Goal: Task Accomplishment & Management: Manage account settings

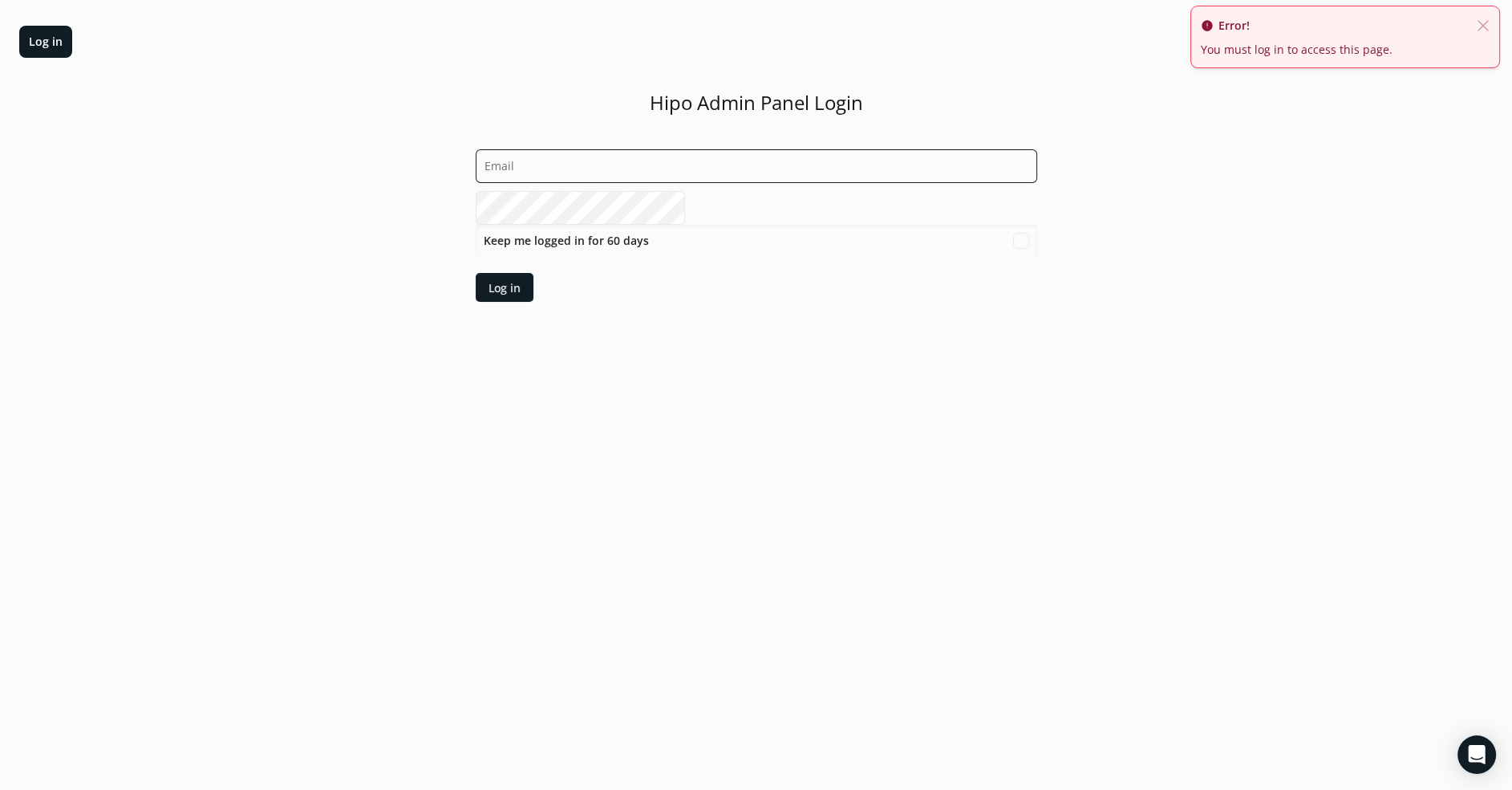
click at [704, 166] on input "email" at bounding box center [756, 166] width 561 height 34
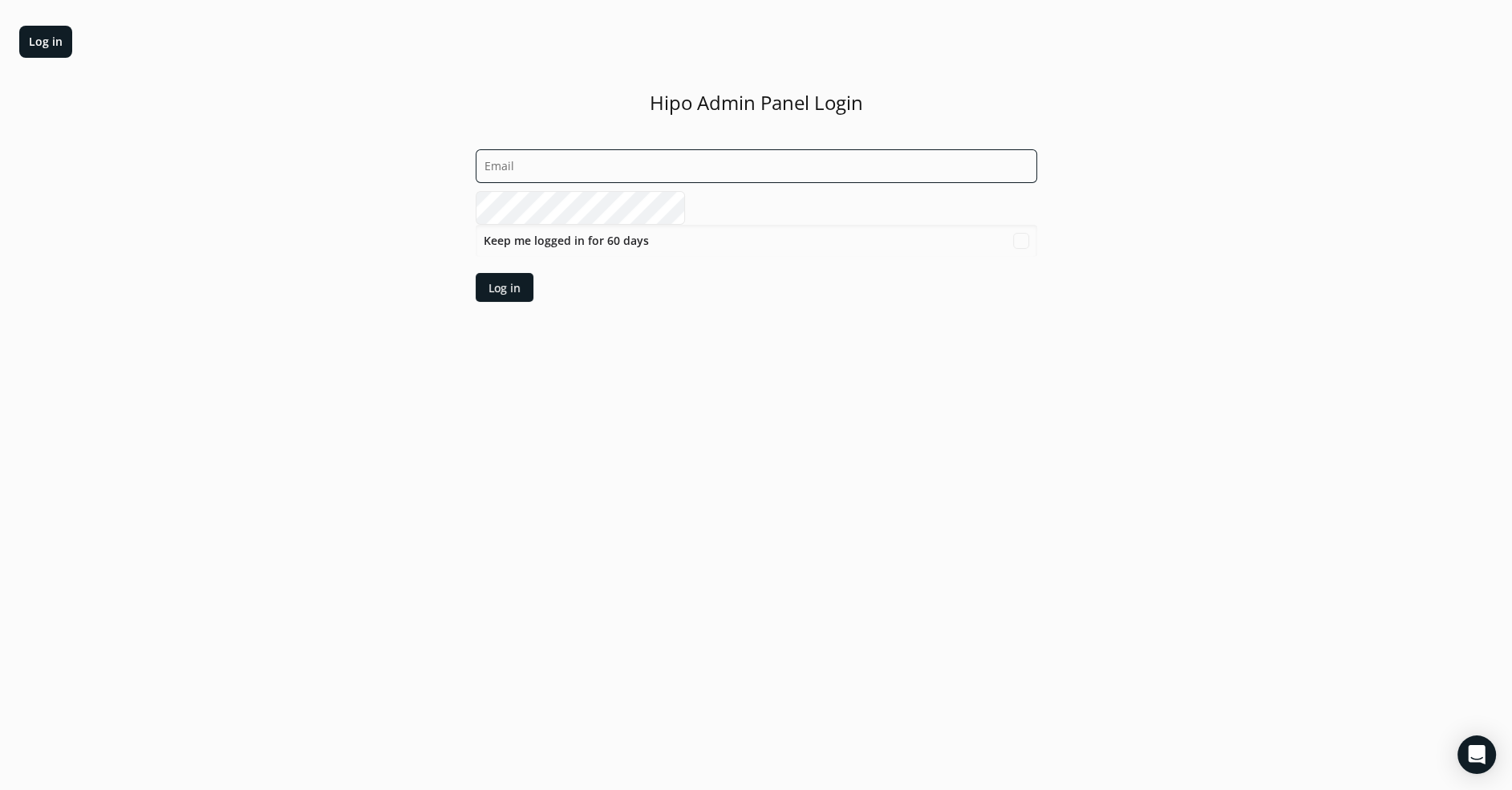
type input "[PERSON_NAME][EMAIL_ADDRESS][DOMAIN_NAME]"
click at [534, 296] on div at bounding box center [505, 287] width 58 height 29
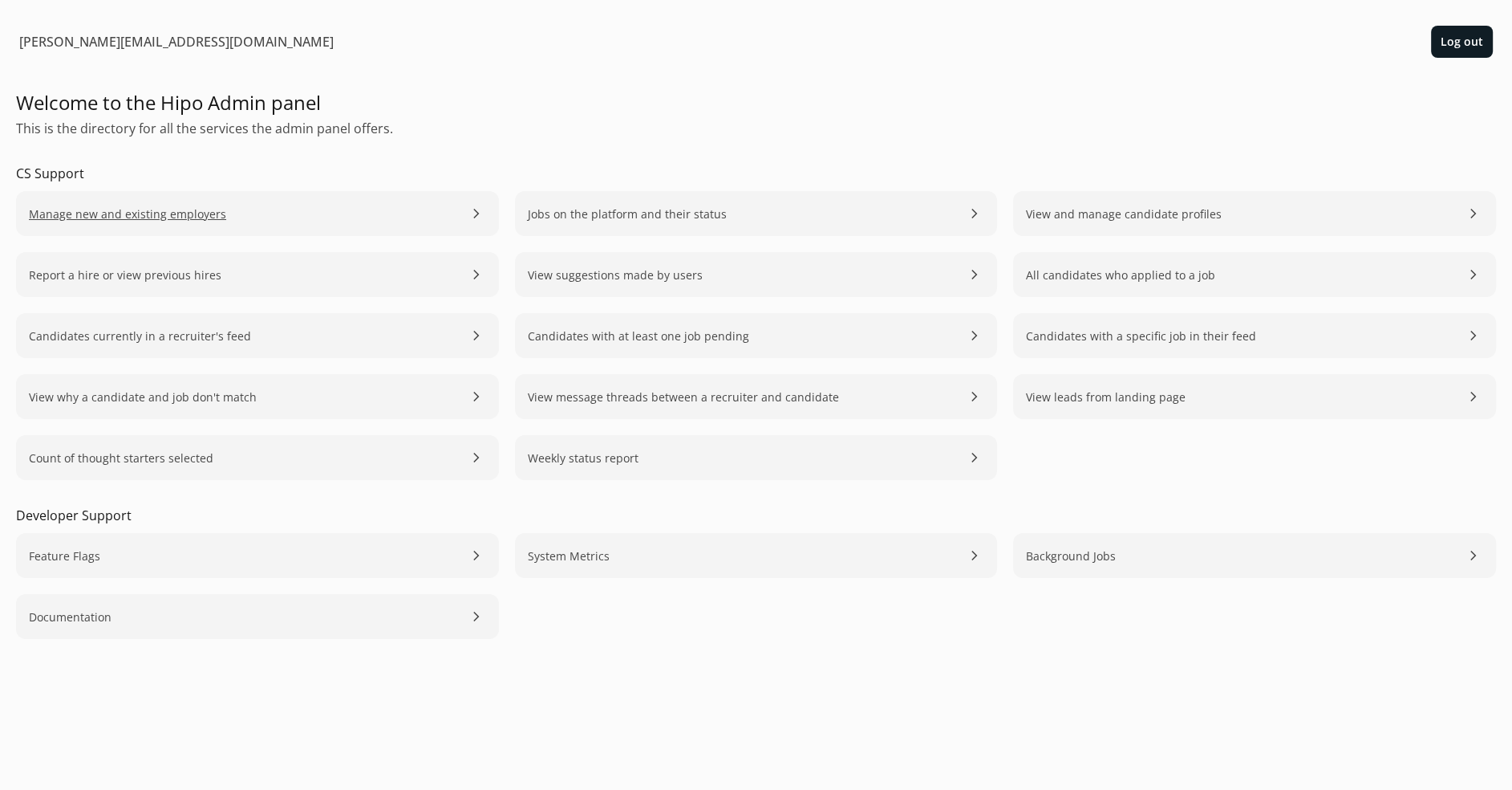
click at [191, 215] on span "Manage new and existing employers" at bounding box center [127, 214] width 197 height 17
